Goal: Task Accomplishment & Management: Manage account settings

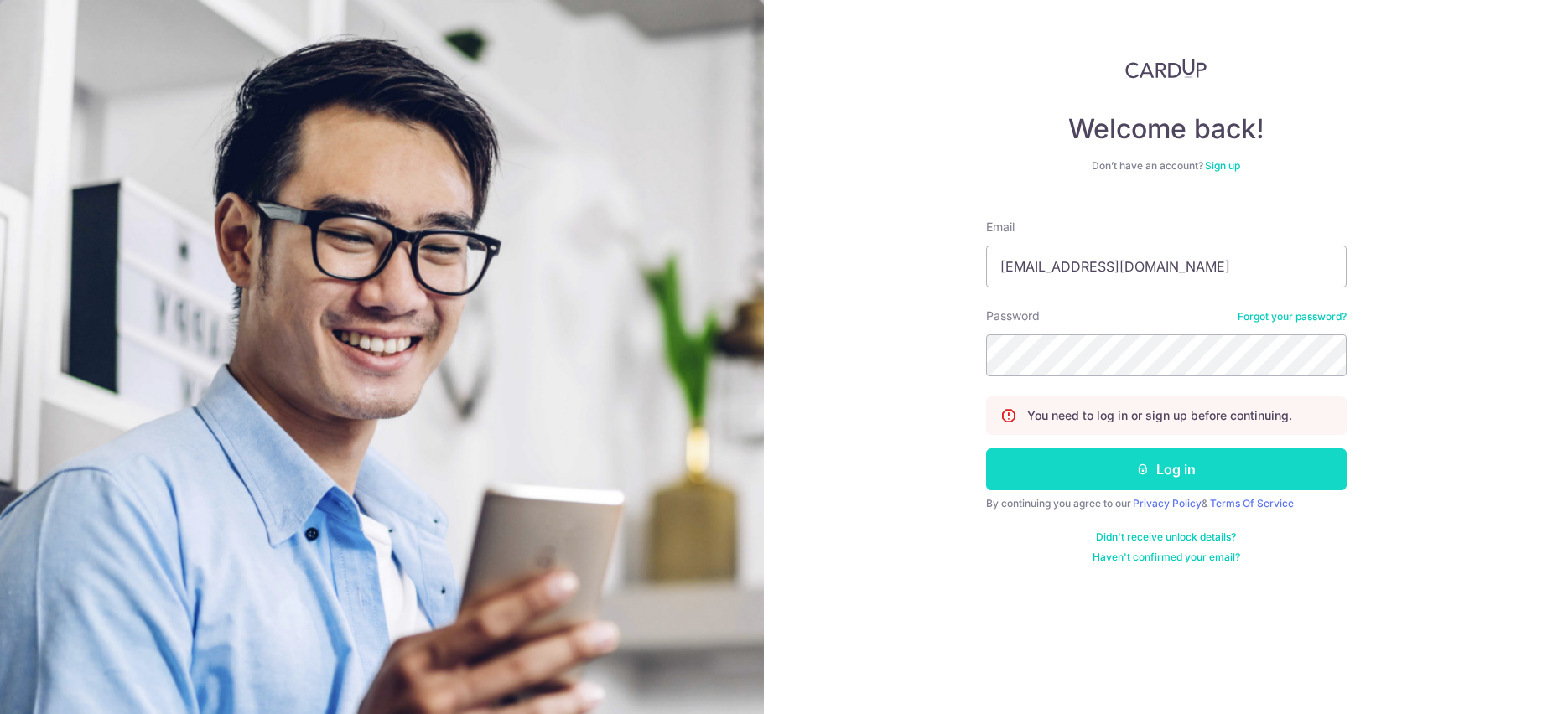
click at [1053, 454] on button "Log in" at bounding box center [1166, 469] width 361 height 41
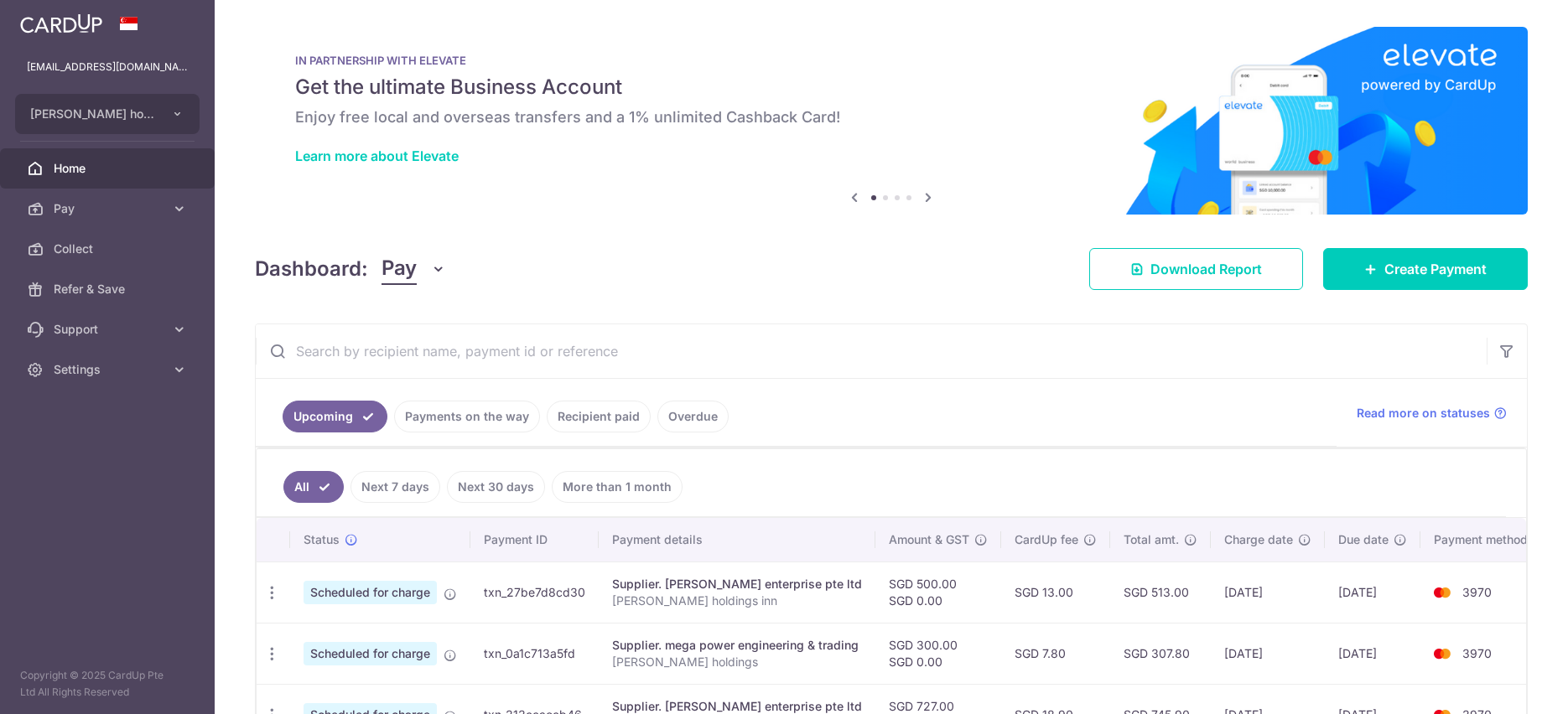
click at [561, 353] on input "text" at bounding box center [871, 351] width 1231 height 53
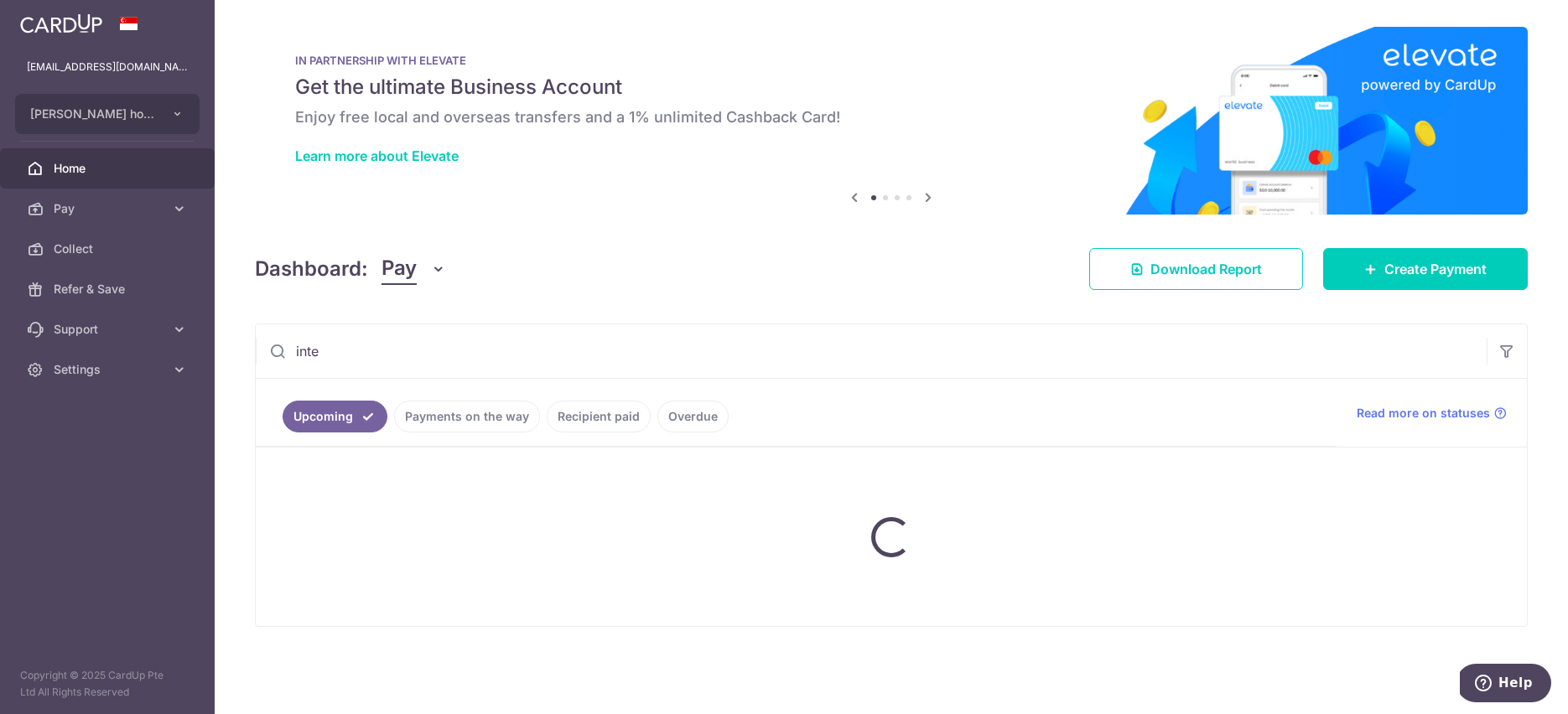
type input "inte"
